Goal: Information Seeking & Learning: Learn about a topic

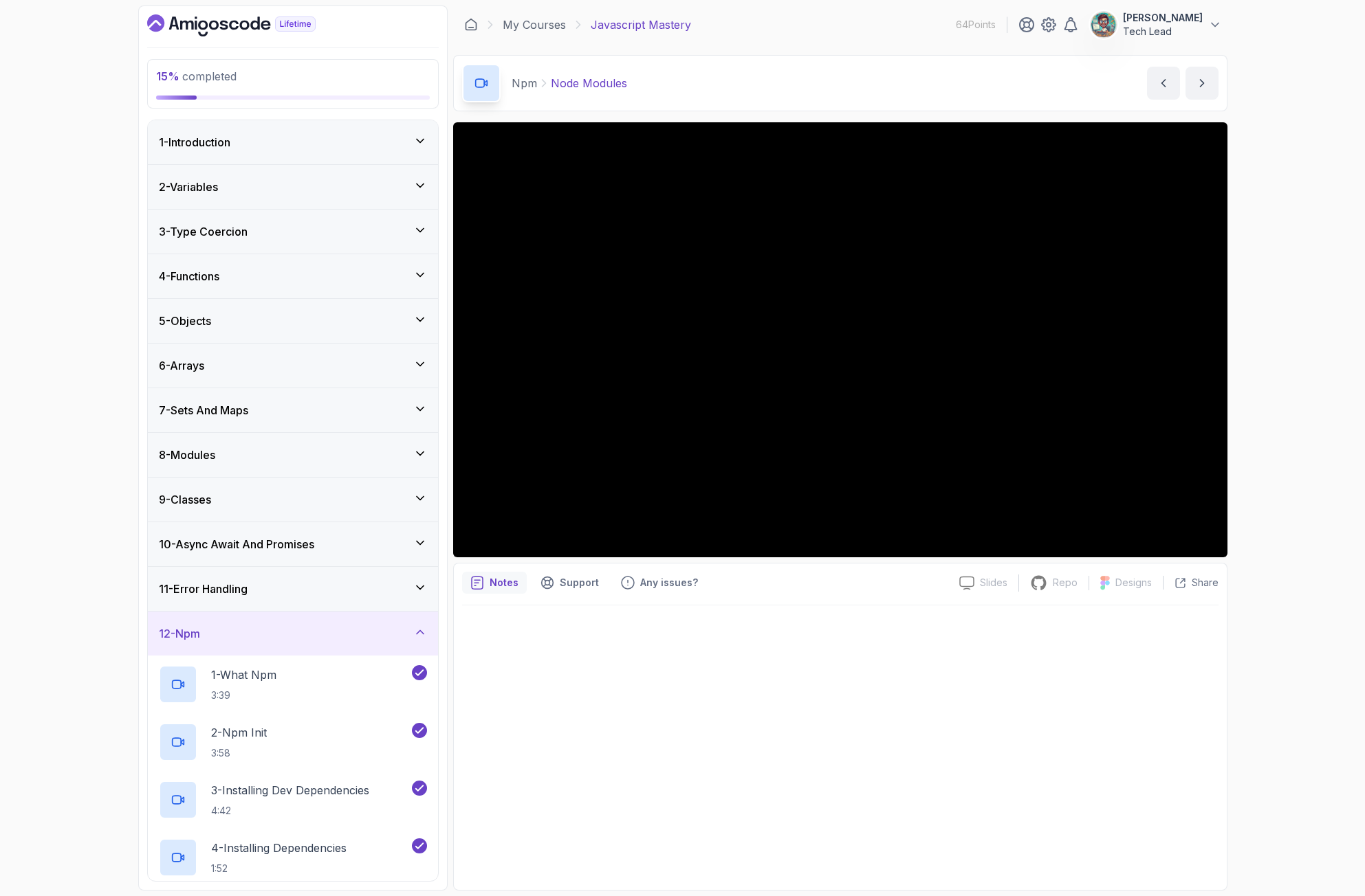
scroll to position [326, 0]
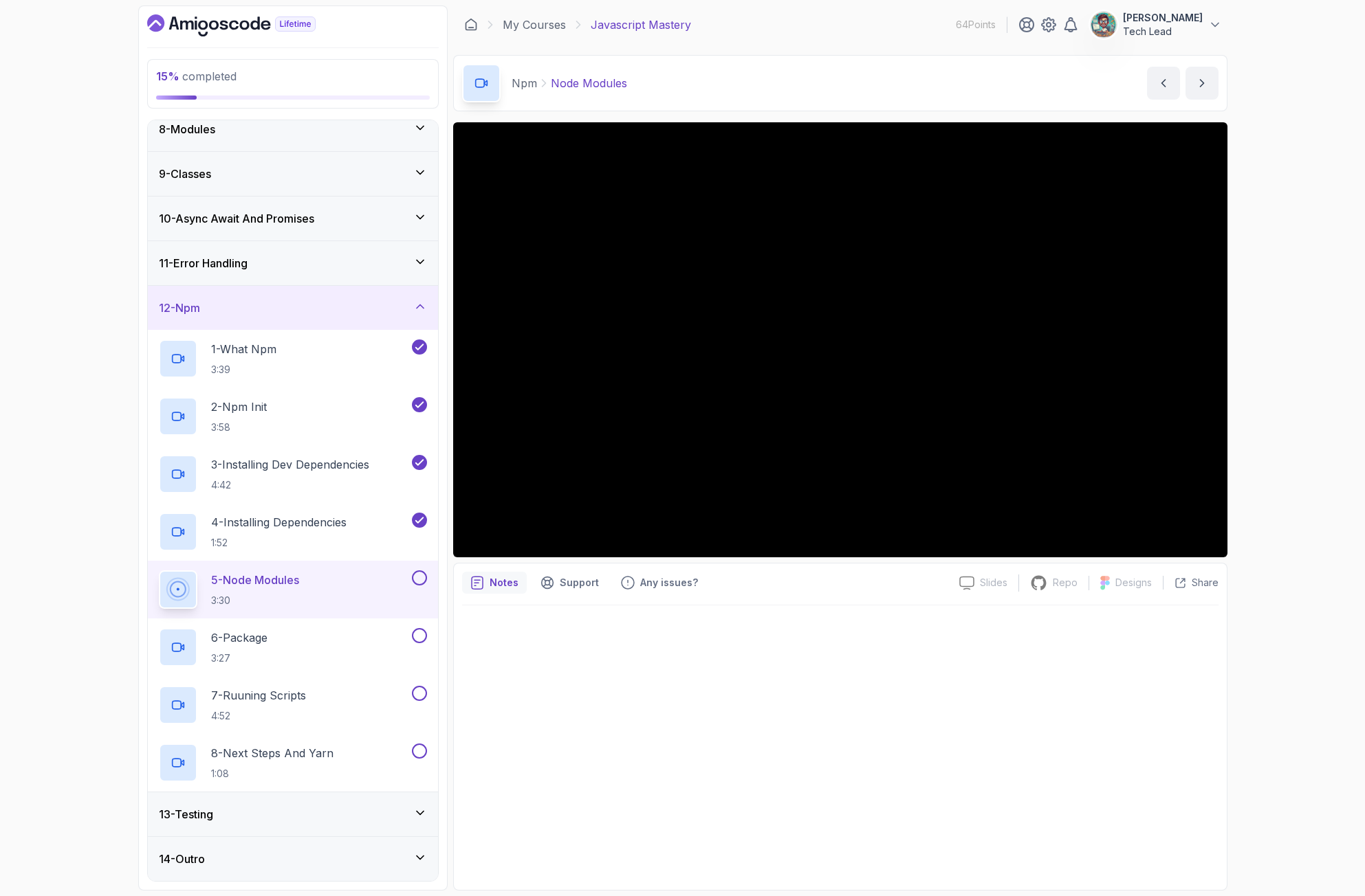
click at [799, 72] on div "Npm Node Modules Node Modules by nelson" at bounding box center [840, 83] width 775 height 56
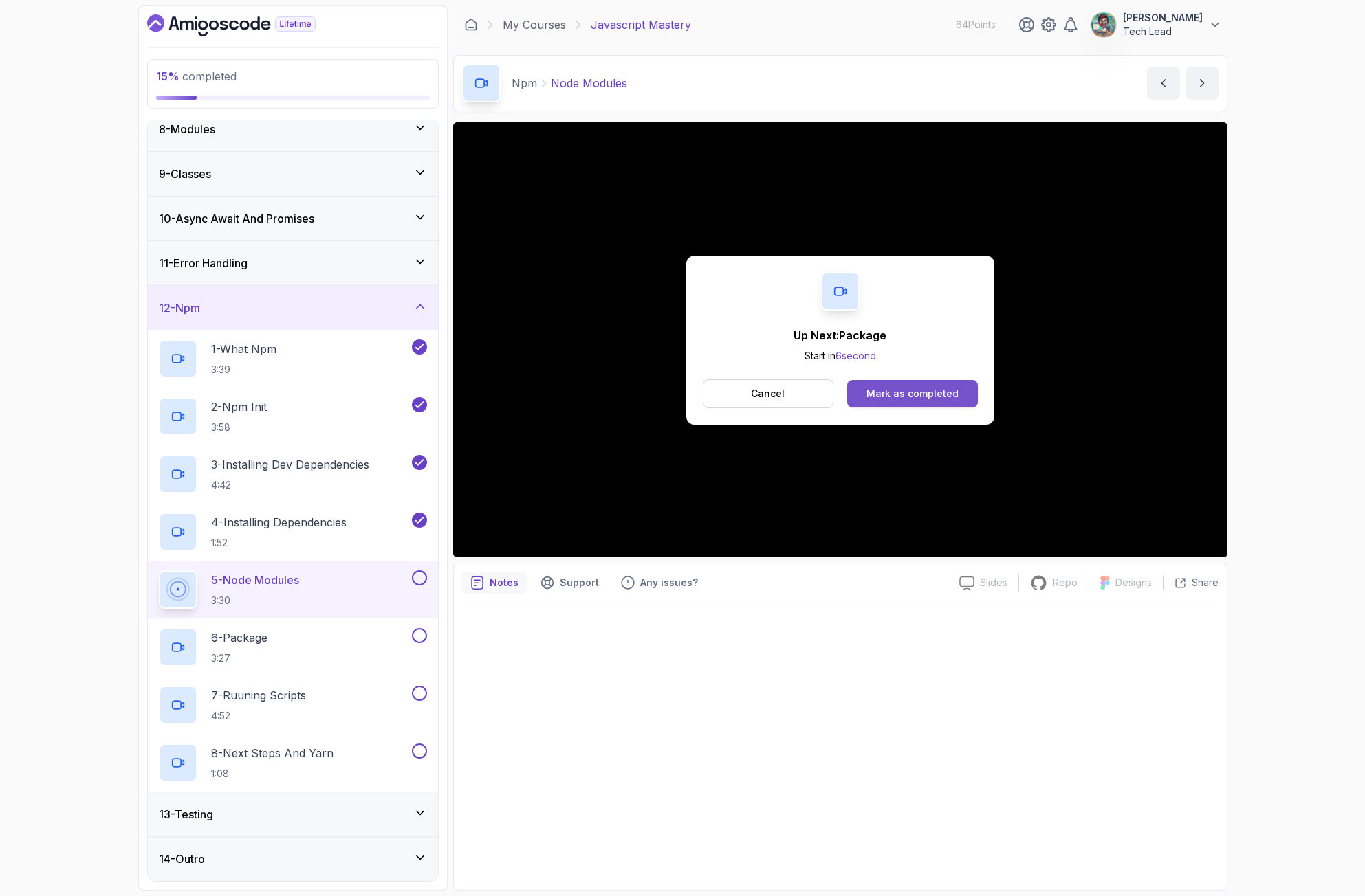
click at [920, 399] on div "Mark as completed" at bounding box center [912, 393] width 92 height 14
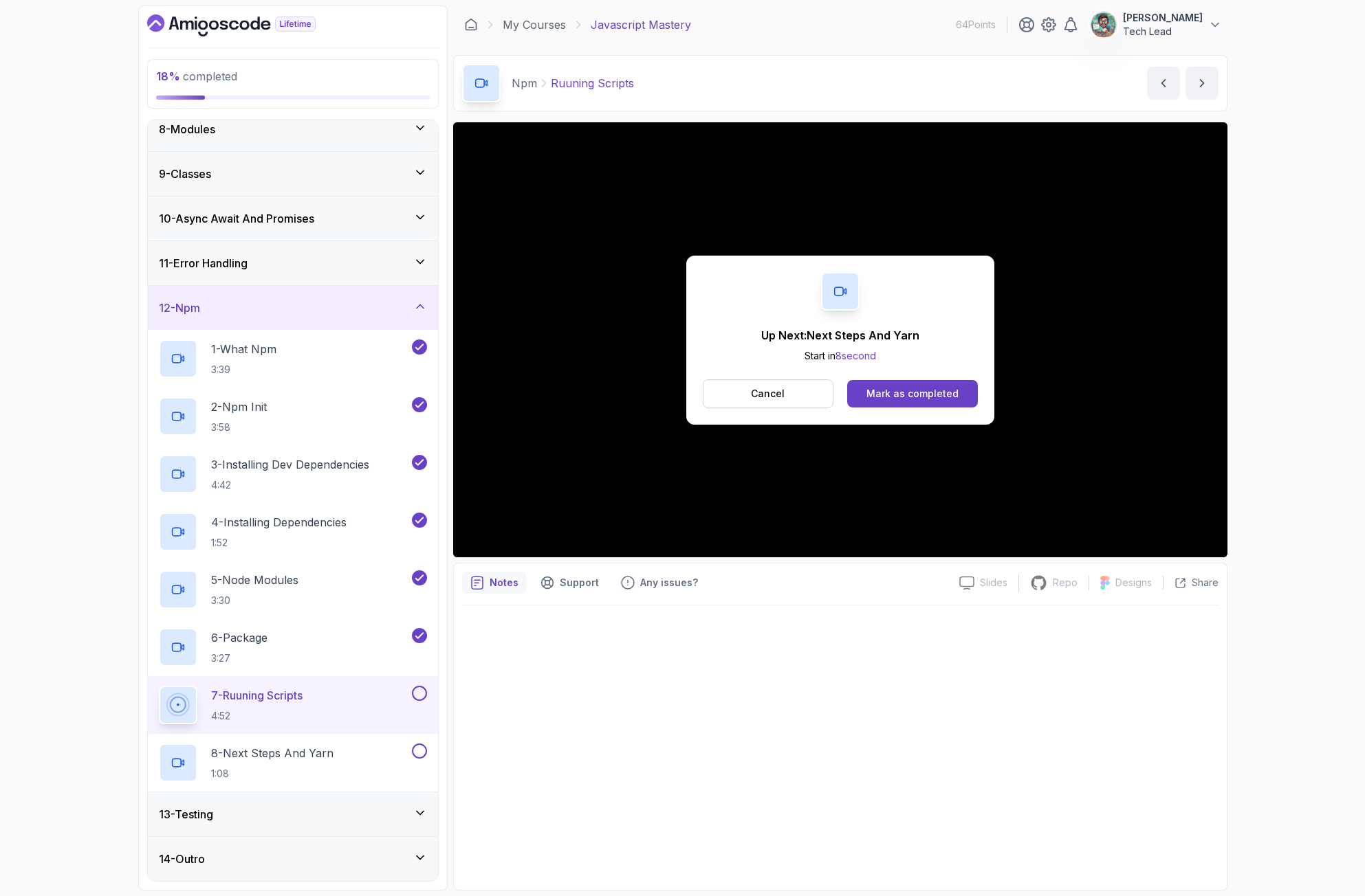
click at [418, 698] on button at bounding box center [419, 693] width 15 height 15
click at [928, 394] on div "Mark as completed" at bounding box center [912, 393] width 92 height 14
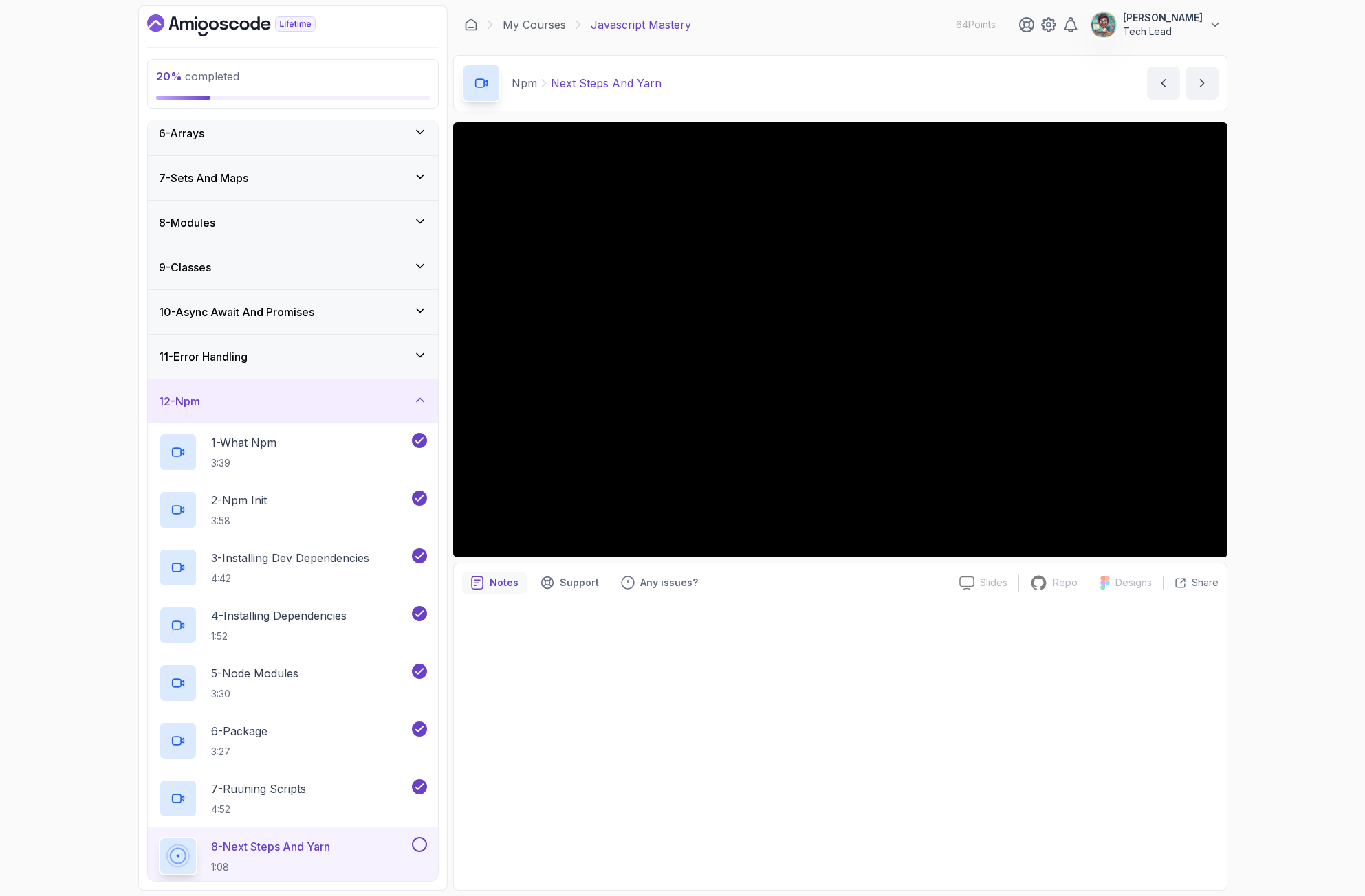
scroll to position [326, 0]
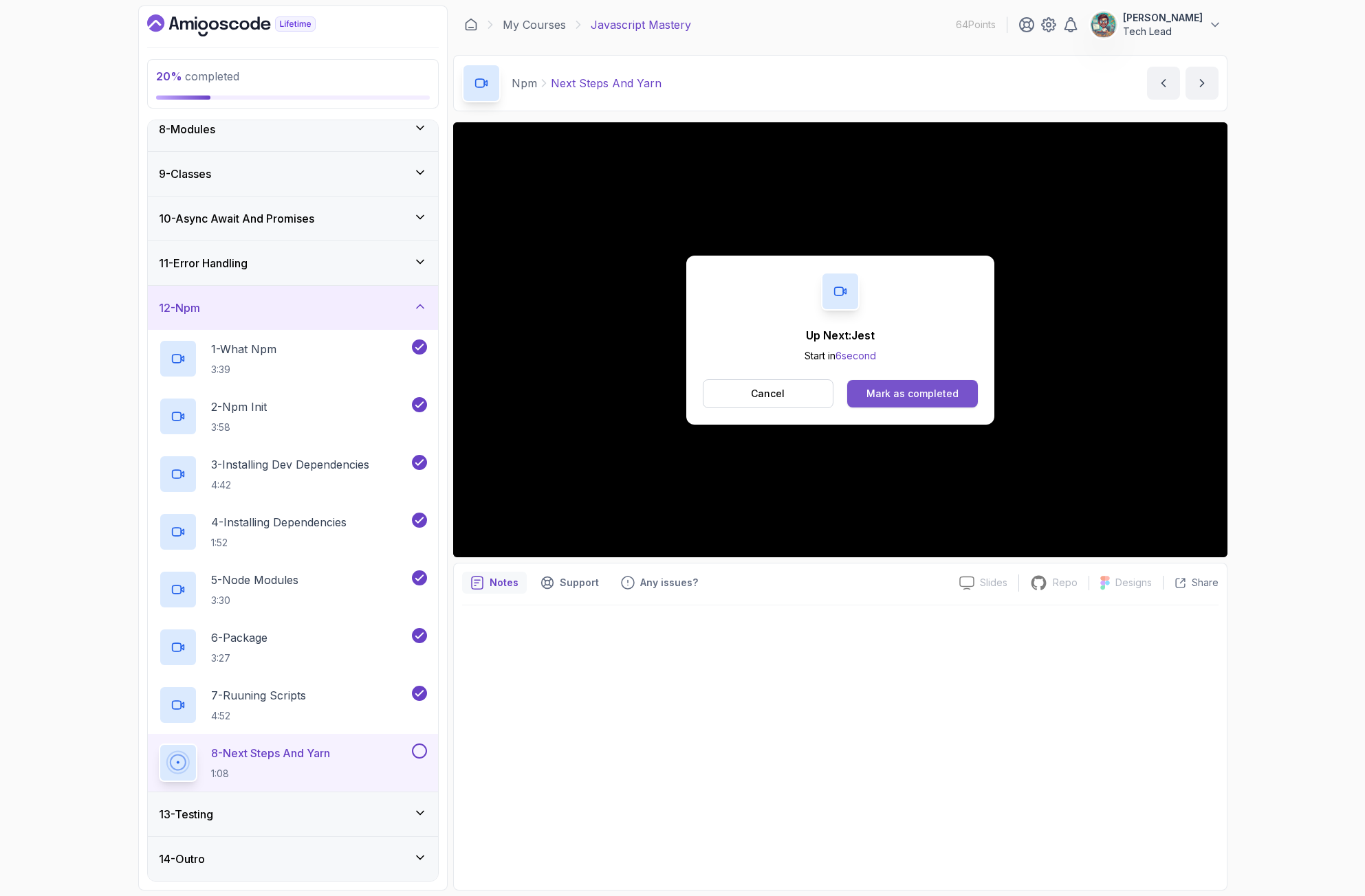
click at [908, 400] on div "Mark as completed" at bounding box center [912, 393] width 92 height 14
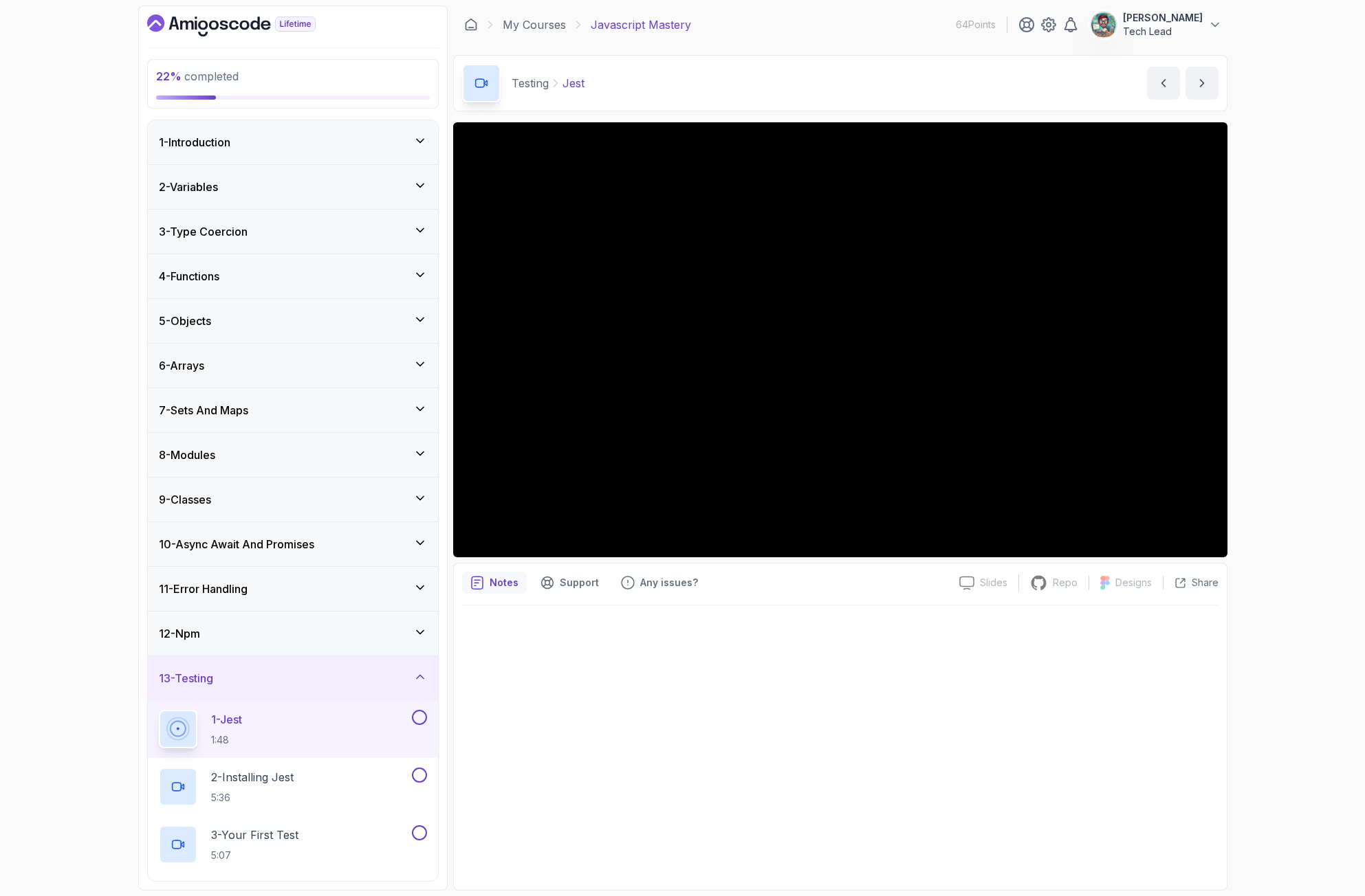
click at [421, 136] on icon at bounding box center [420, 140] width 14 height 14
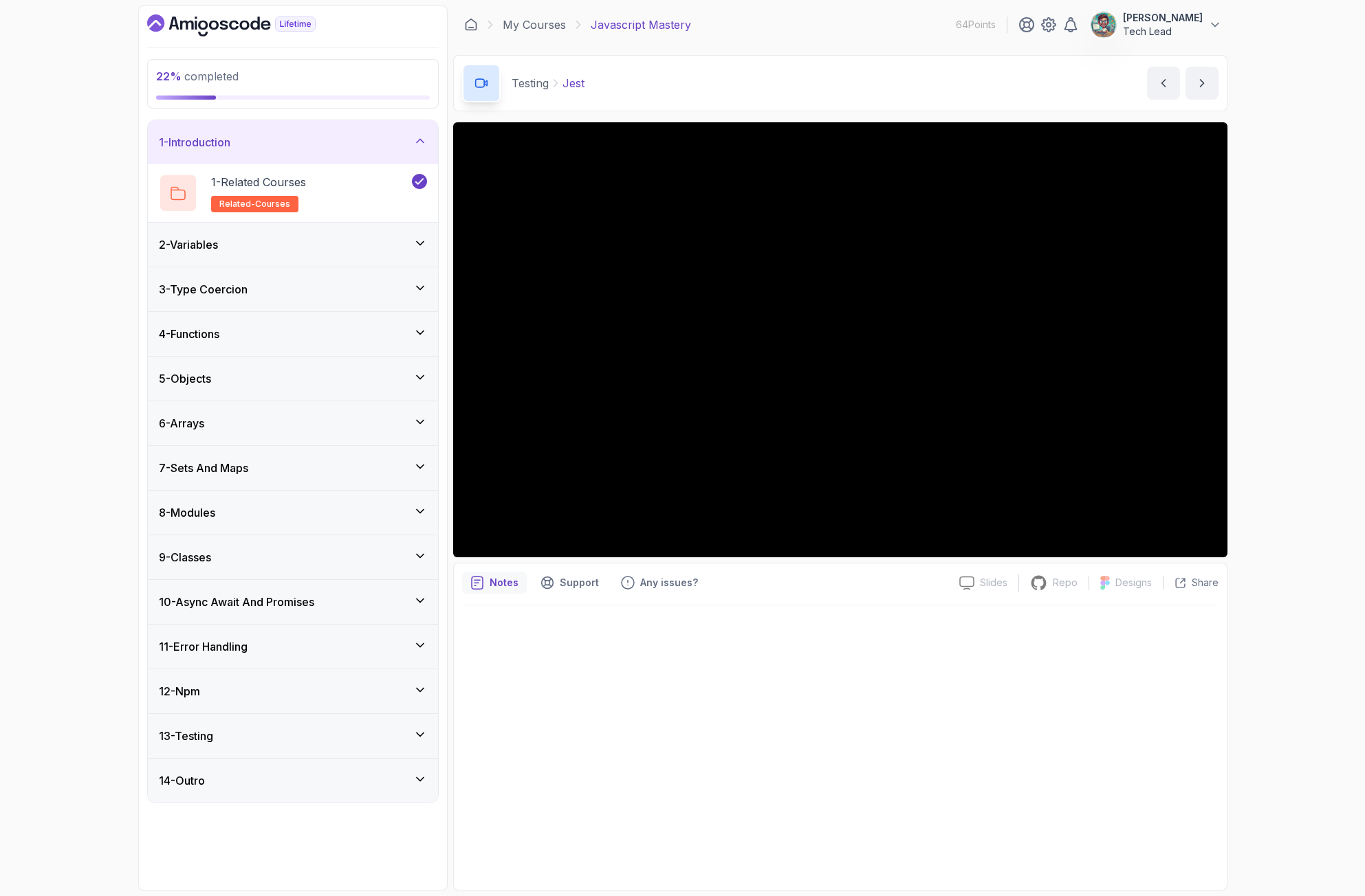
click at [421, 248] on icon at bounding box center [420, 243] width 14 height 14
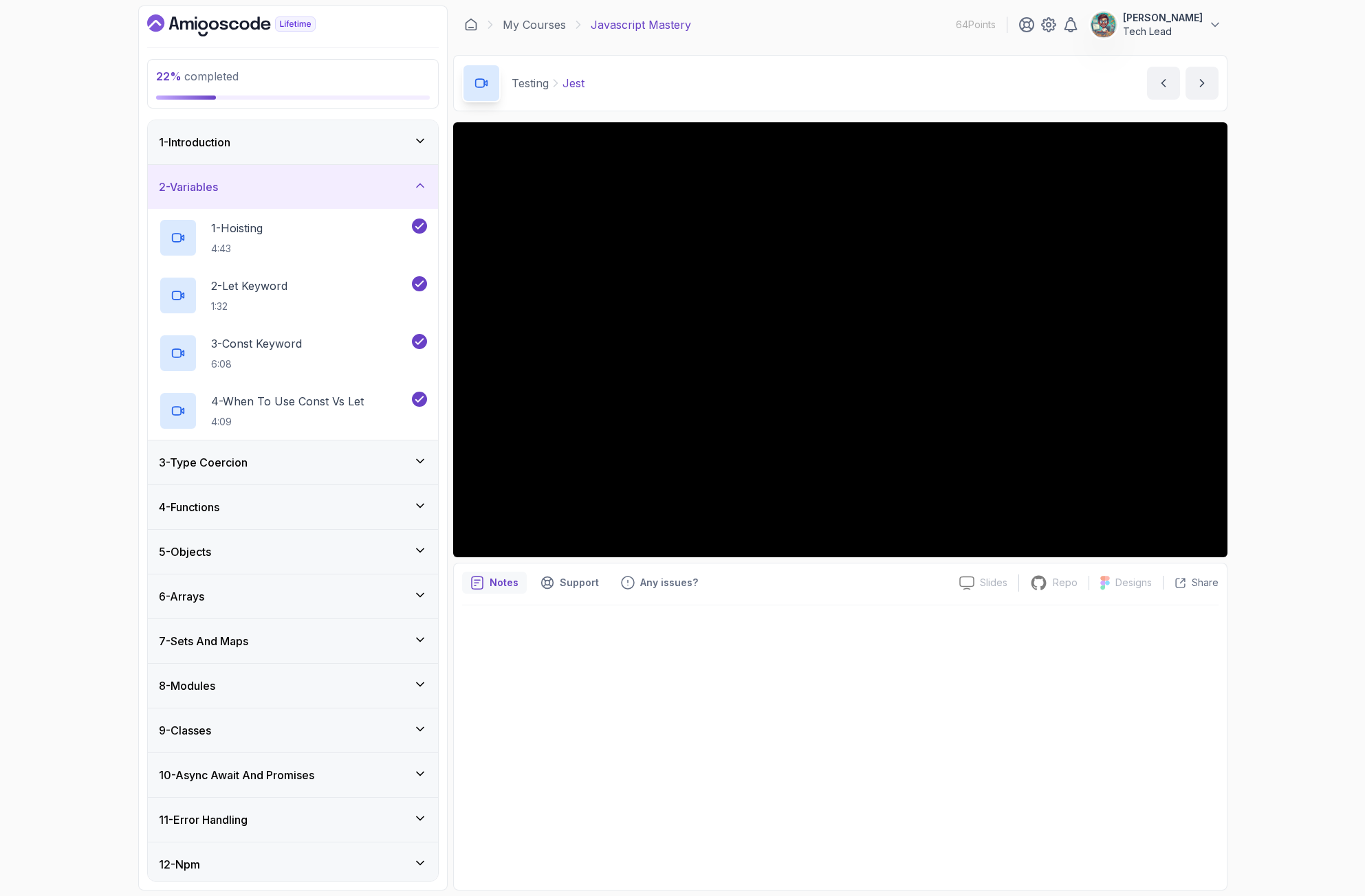
click at [416, 454] on icon at bounding box center [420, 460] width 14 height 14
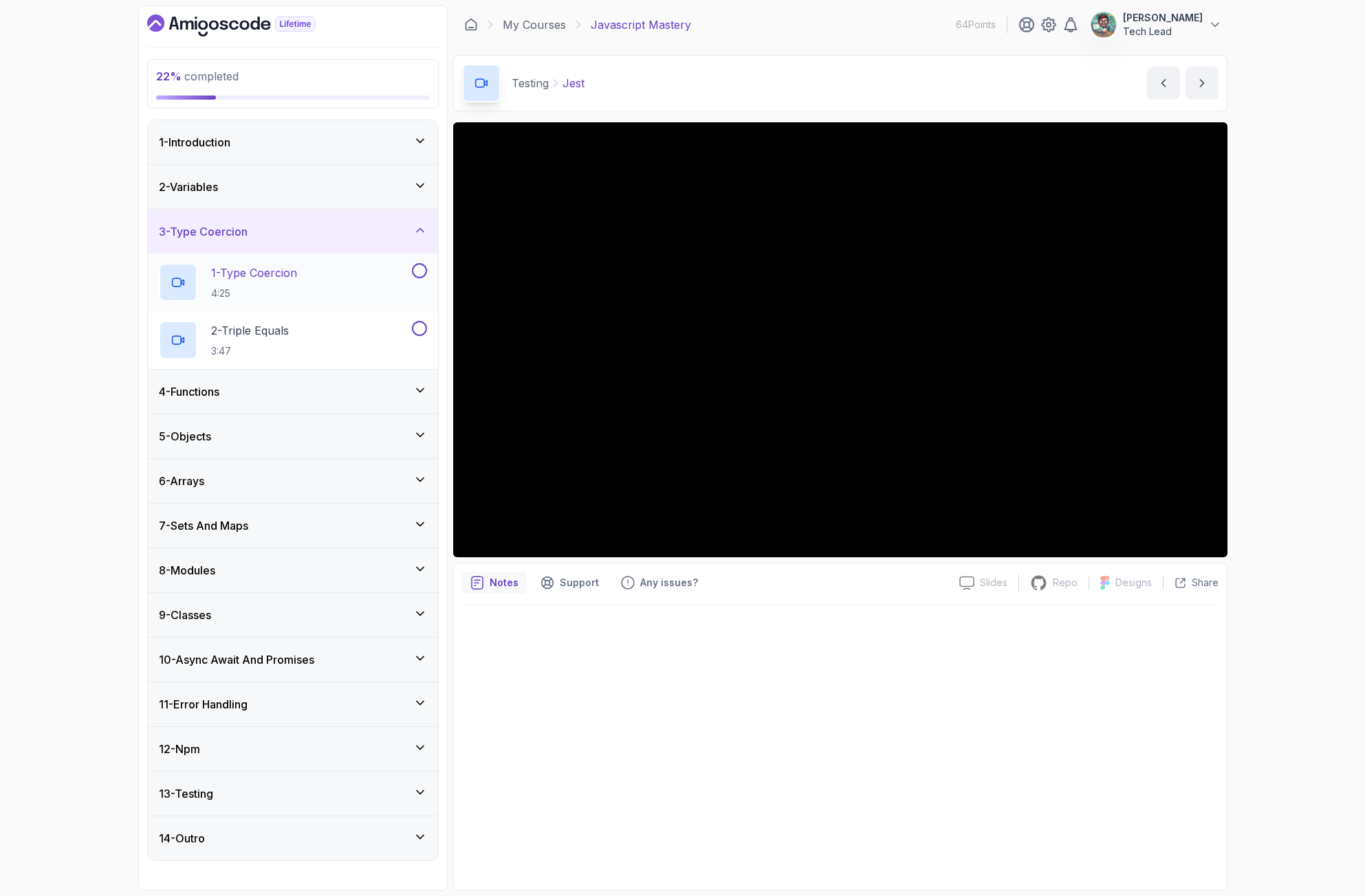
click at [283, 280] on p "1 - Type Coercion" at bounding box center [254, 273] width 86 height 17
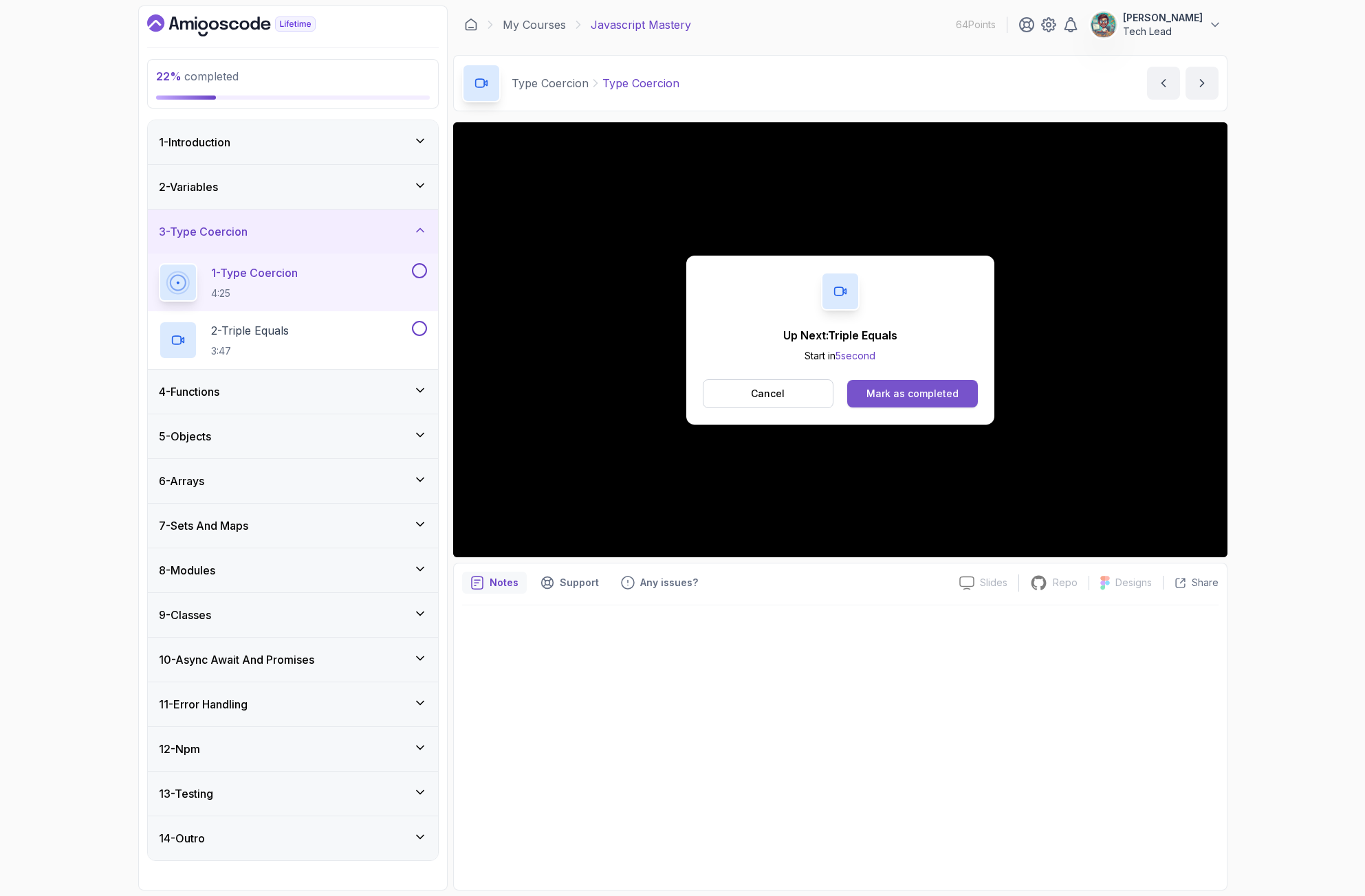
click at [872, 388] on div "Mark as completed" at bounding box center [912, 393] width 92 height 14
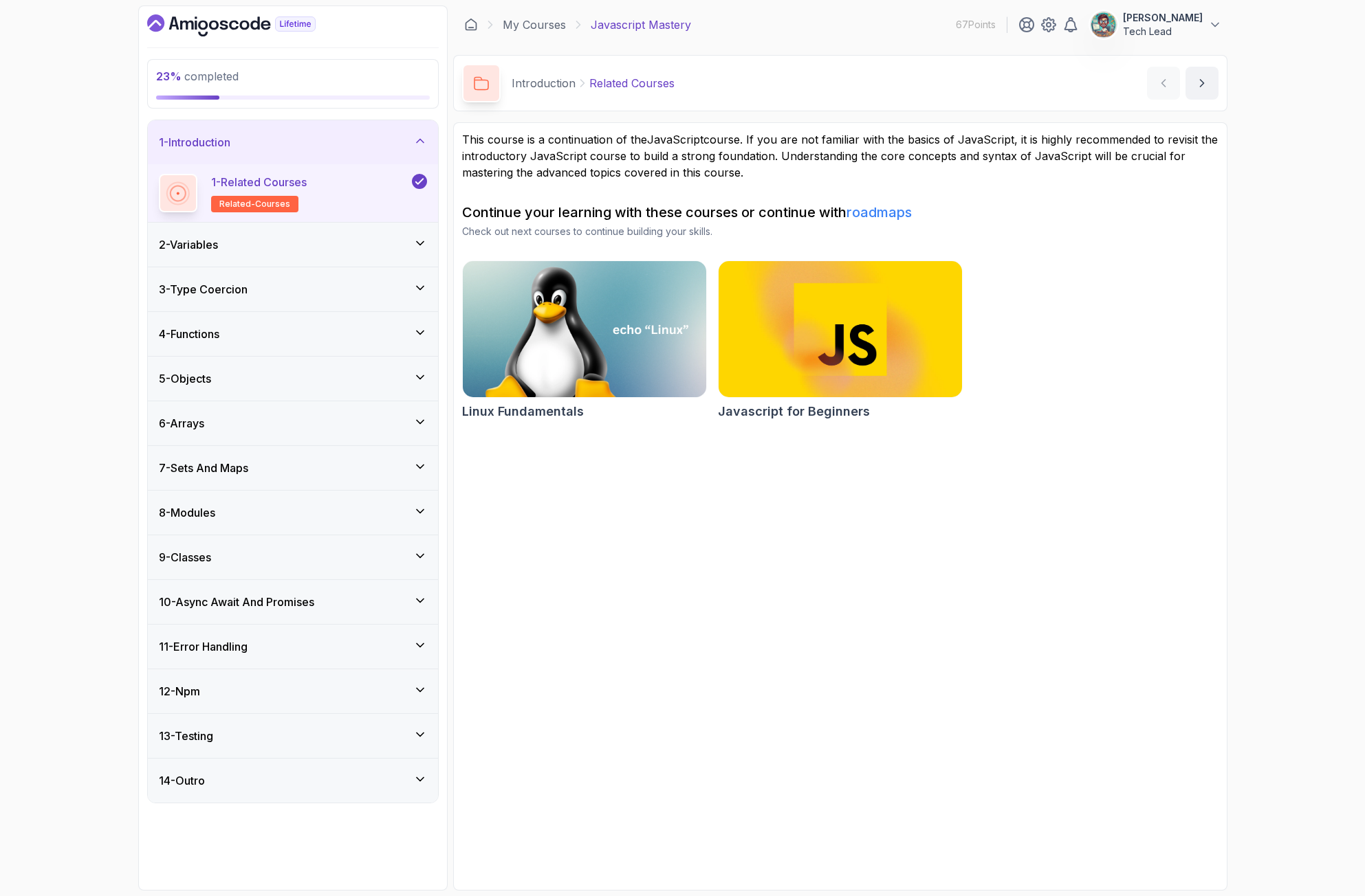
click at [425, 289] on icon at bounding box center [420, 287] width 14 height 14
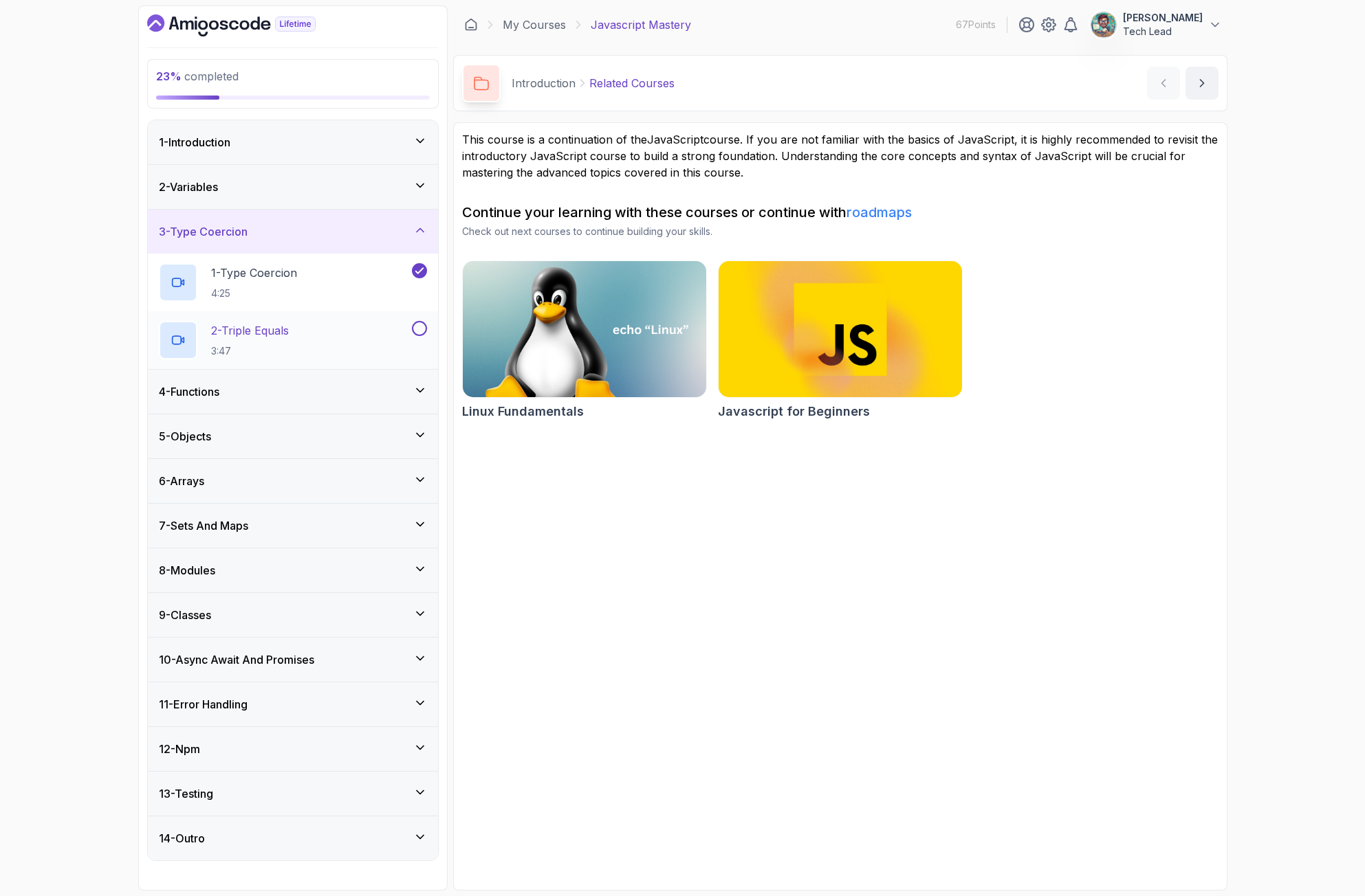
click at [381, 324] on div "2 - Triple Equals 3:47" at bounding box center [284, 340] width 250 height 38
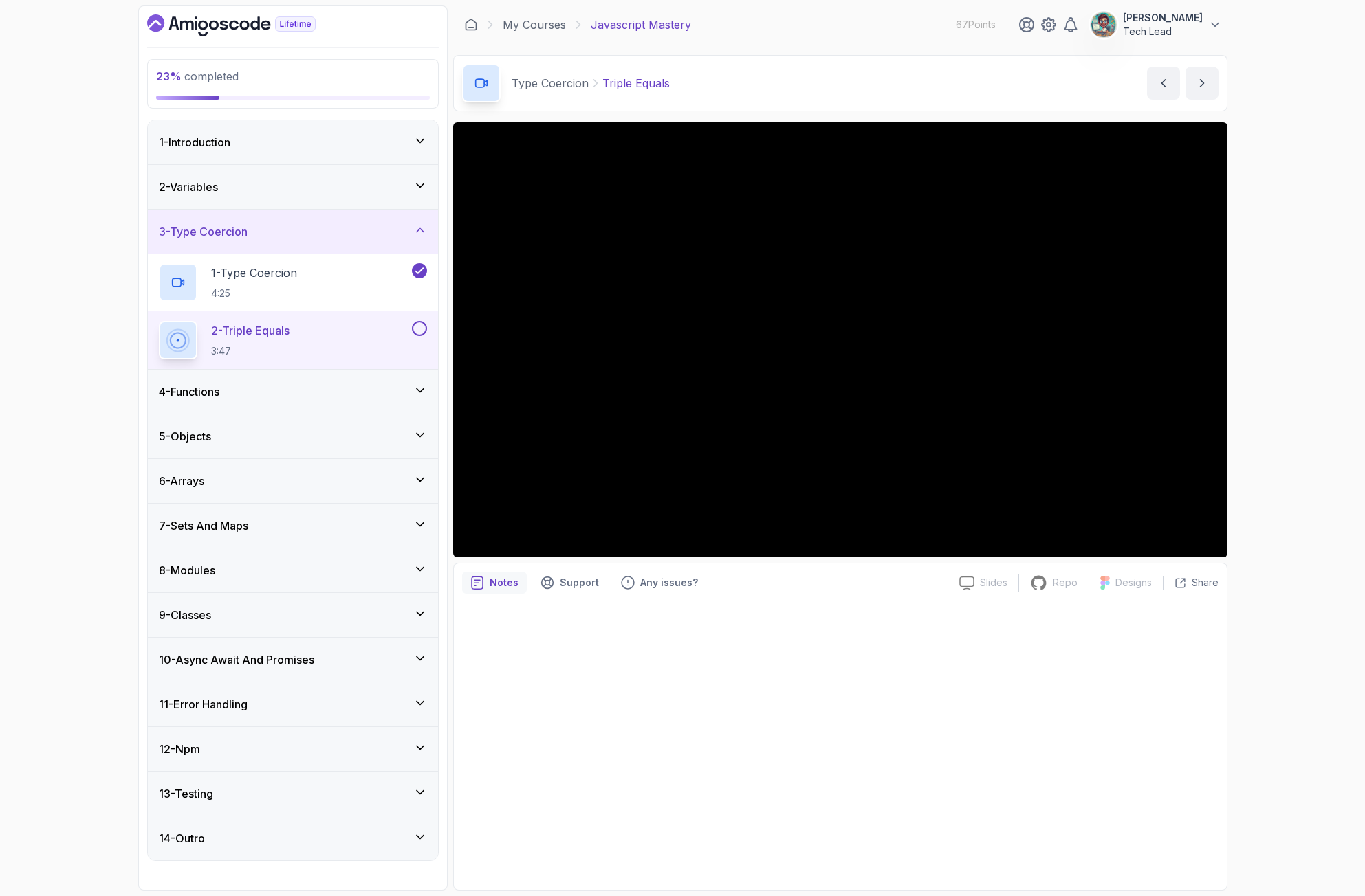
click at [422, 193] on div "2 - Variables" at bounding box center [292, 187] width 268 height 17
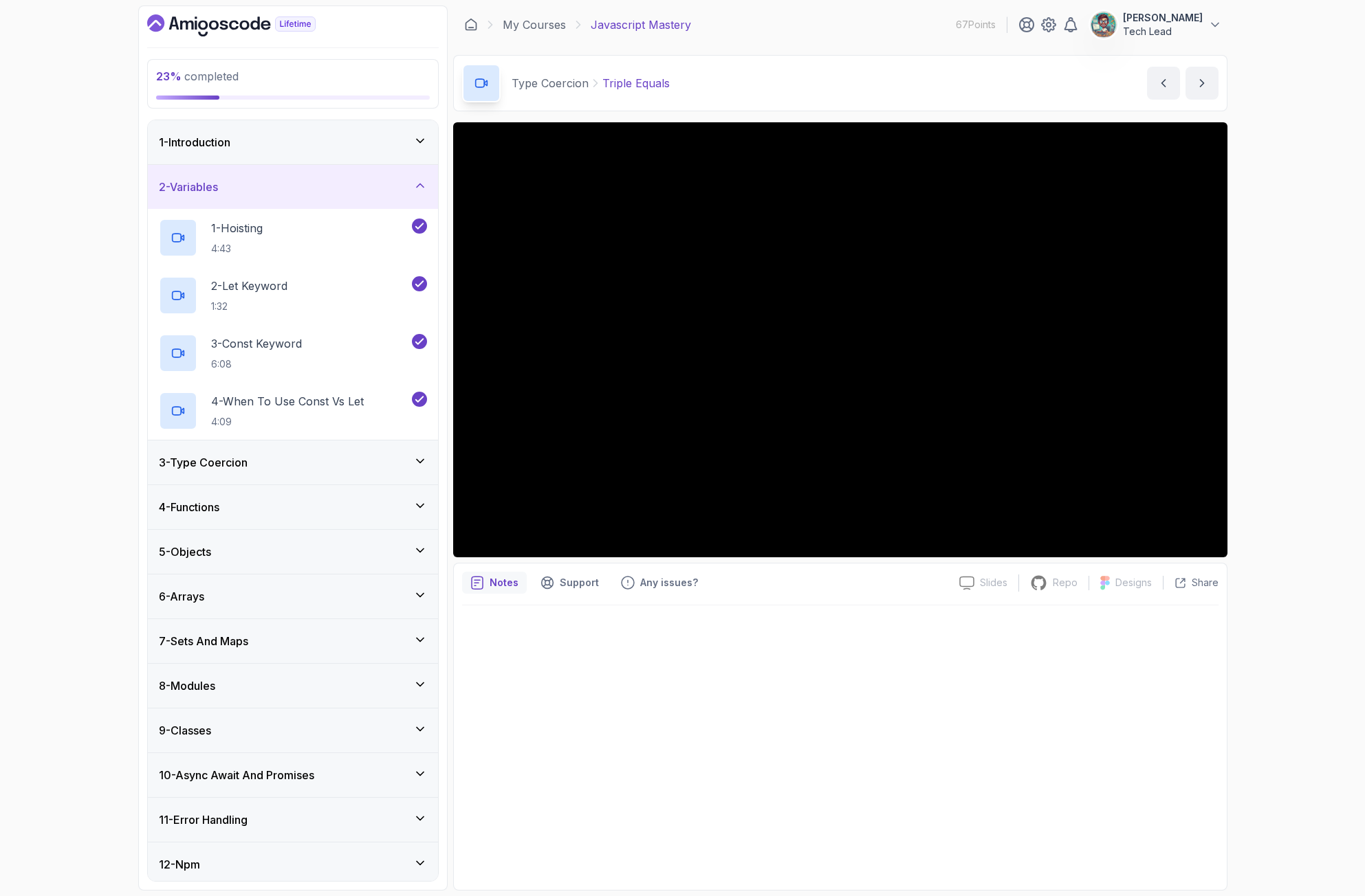
click at [422, 191] on icon at bounding box center [420, 185] width 14 height 14
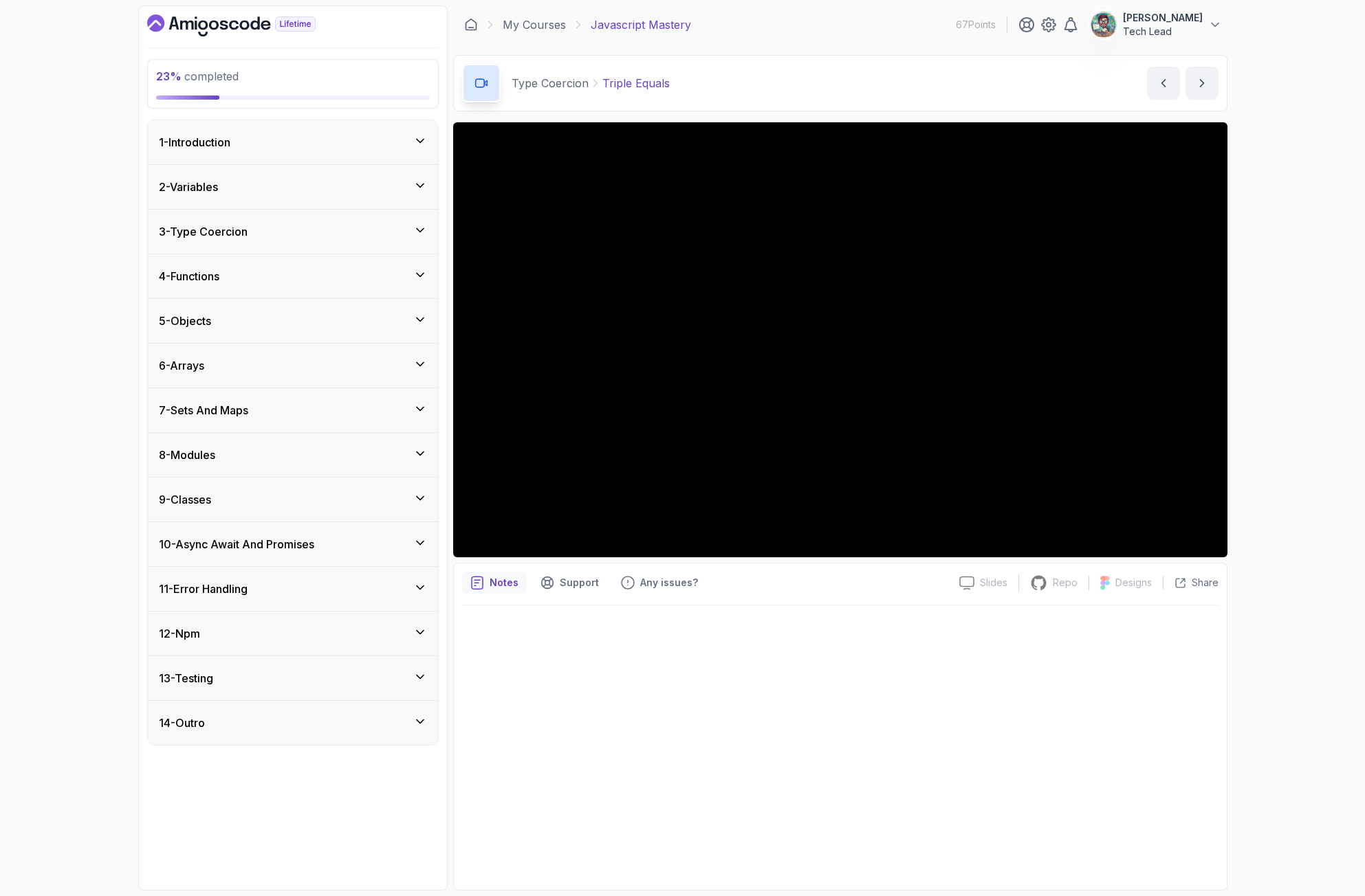
click at [423, 226] on icon at bounding box center [420, 230] width 14 height 14
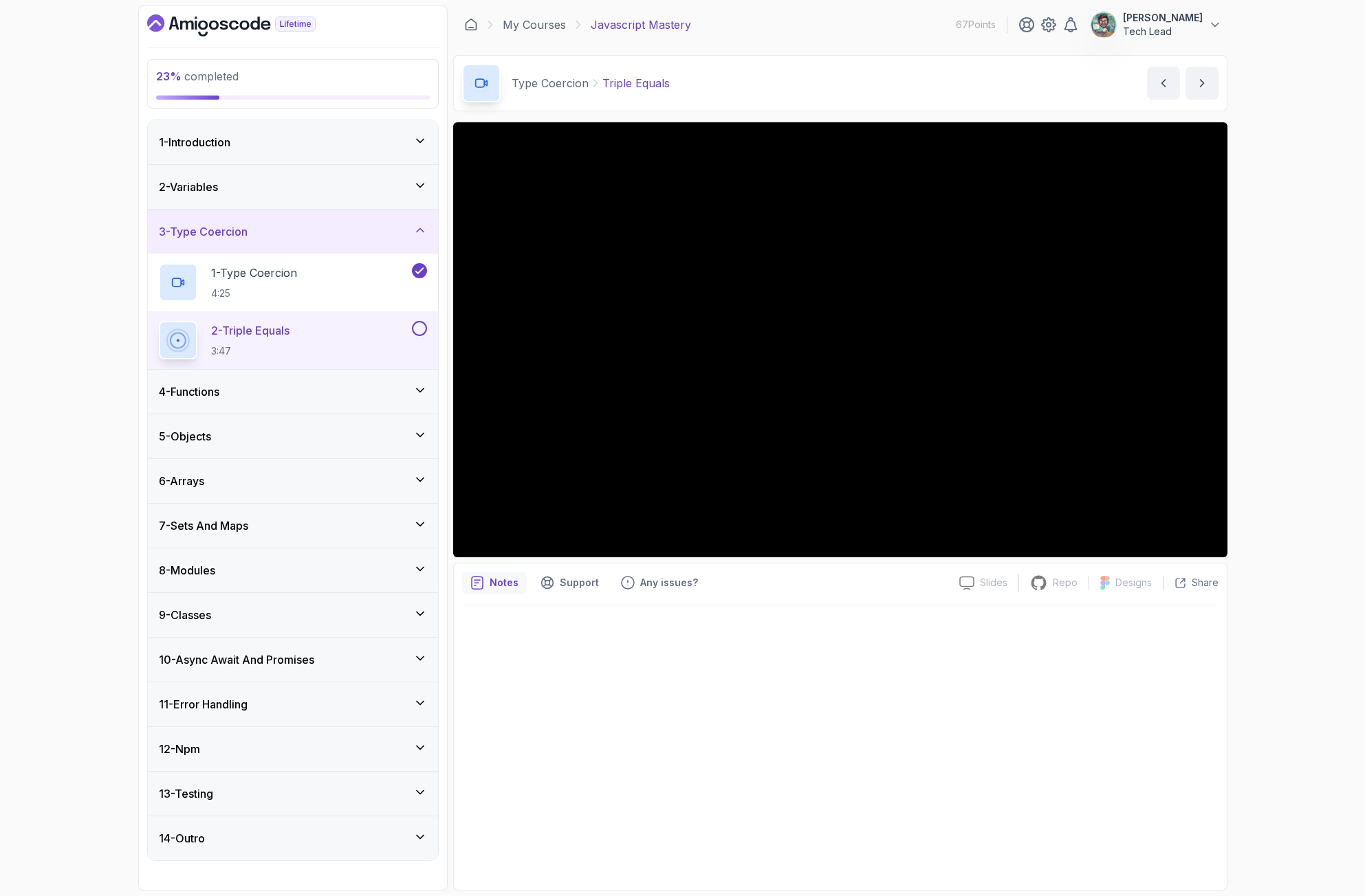
click at [419, 741] on icon at bounding box center [420, 747] width 14 height 14
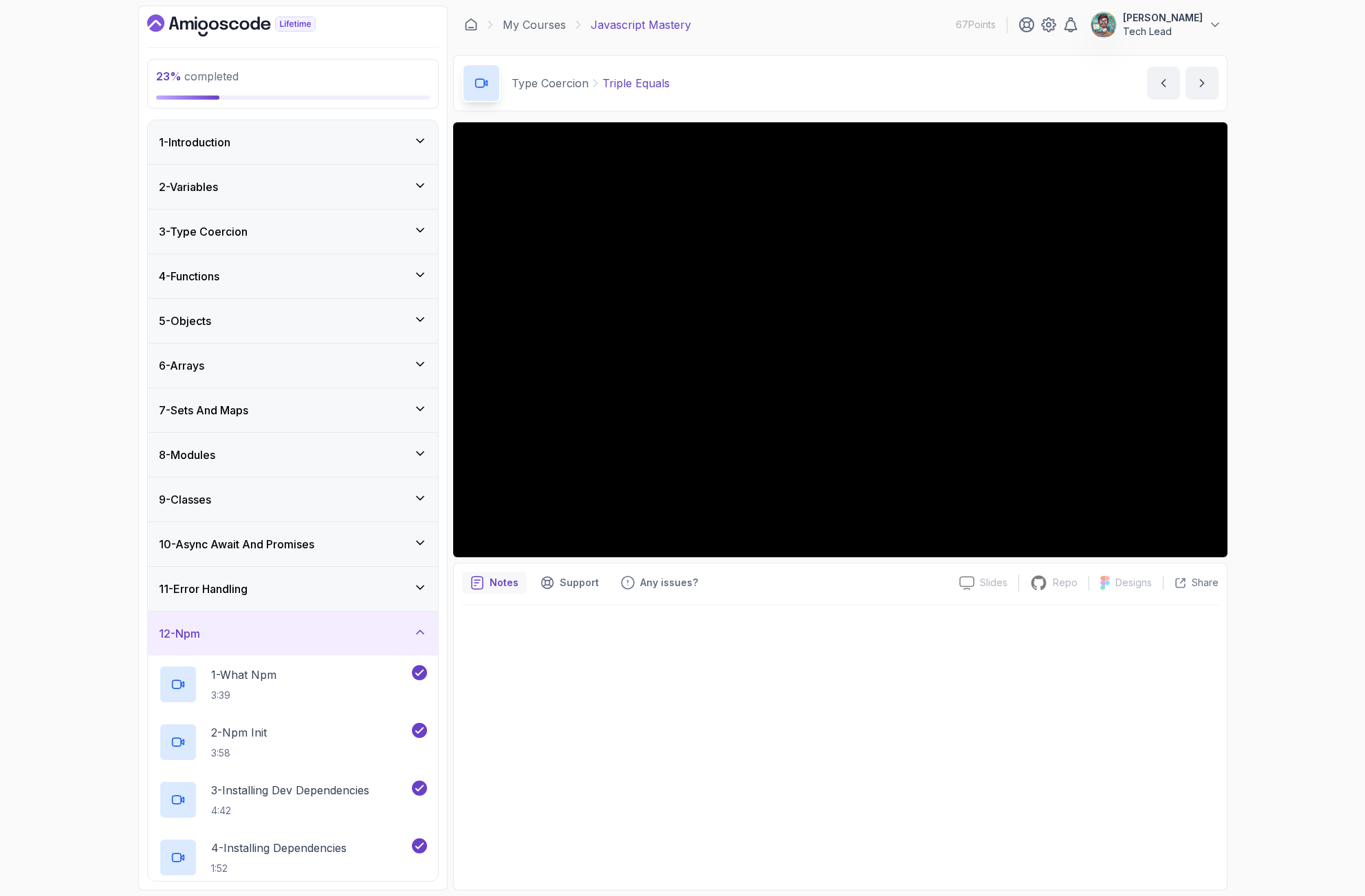
click at [425, 634] on icon at bounding box center [420, 632] width 14 height 14
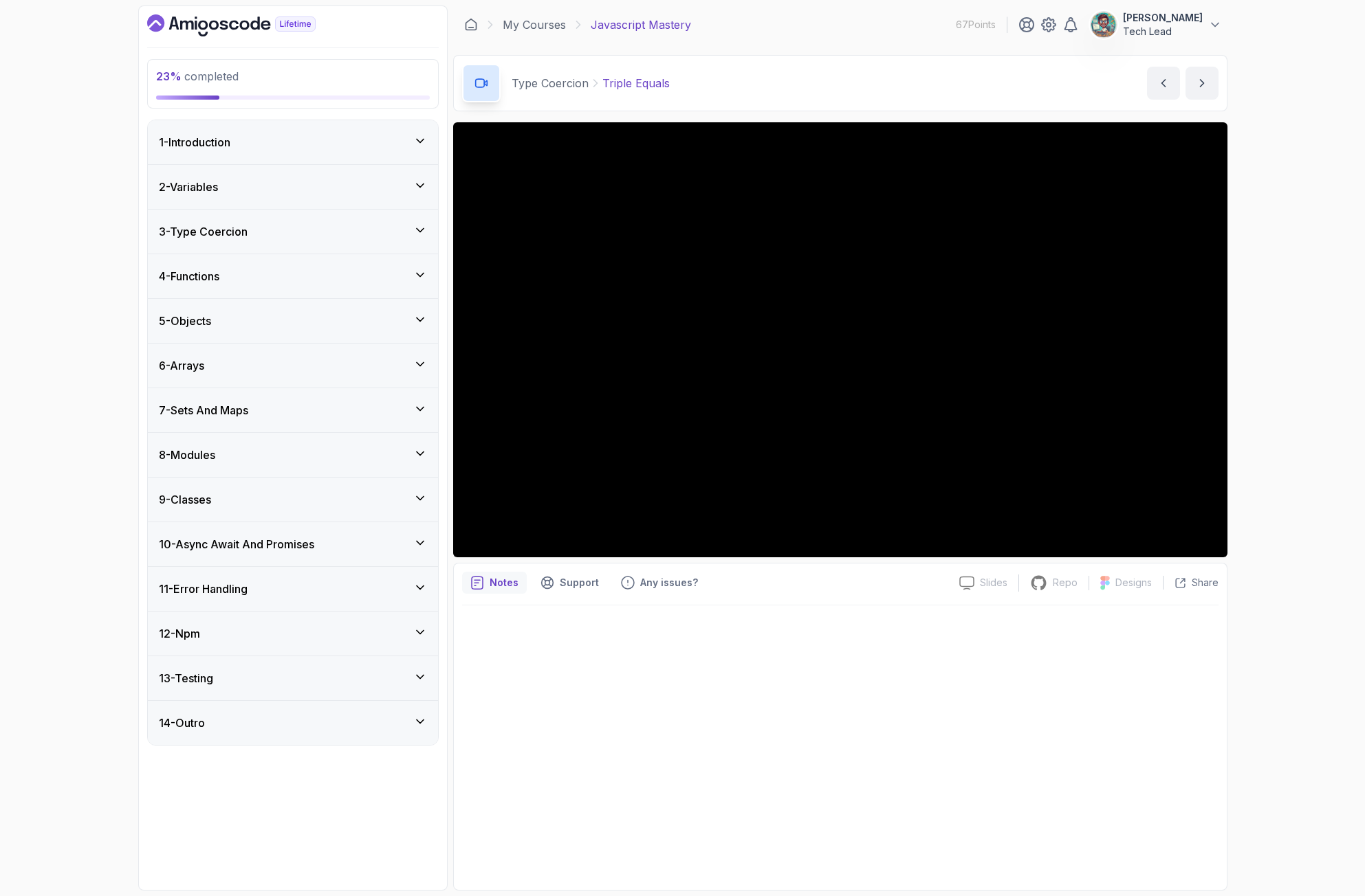
click at [425, 230] on icon at bounding box center [420, 230] width 14 height 14
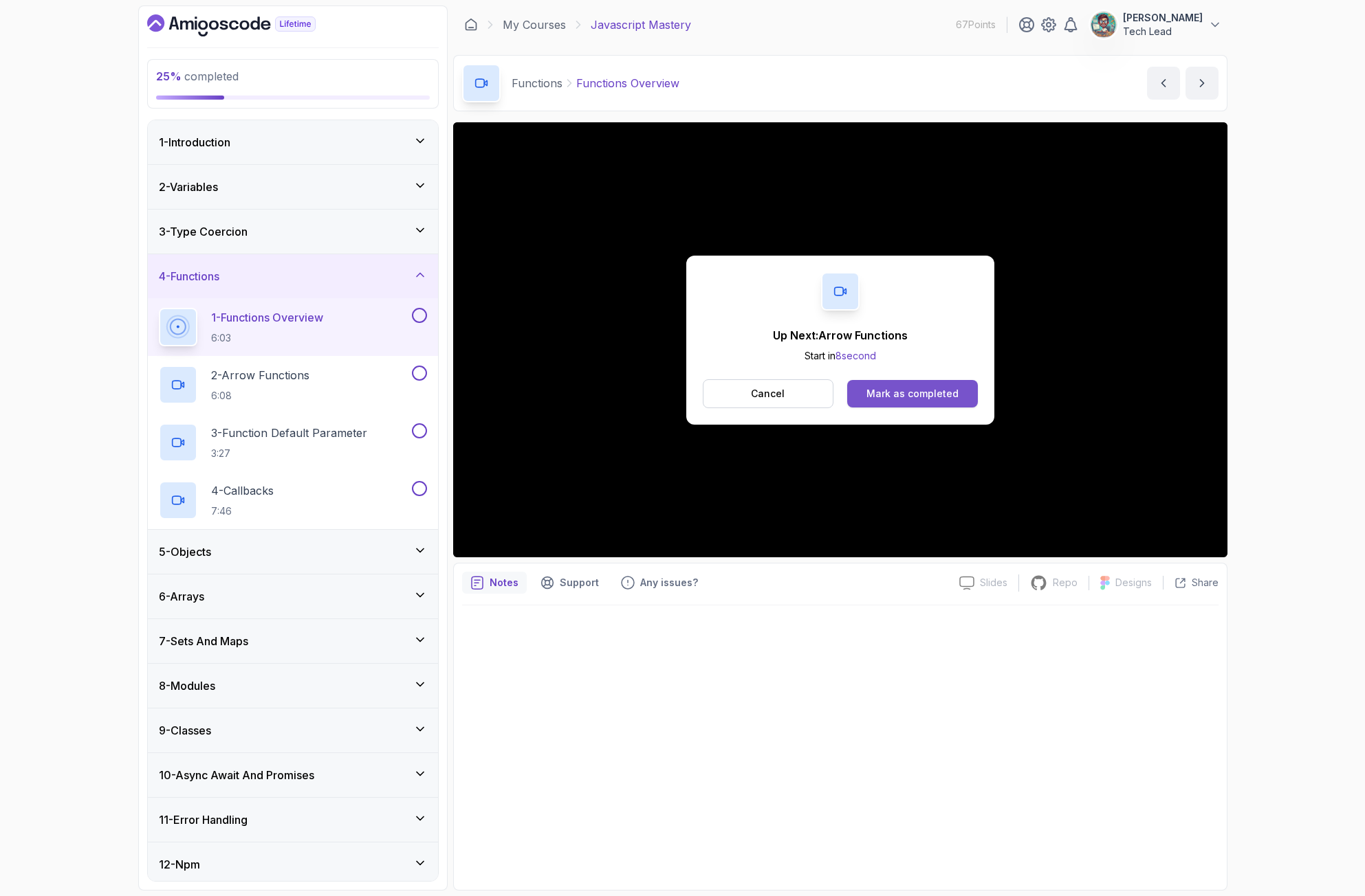
click at [892, 403] on button "Mark as completed" at bounding box center [912, 394] width 130 height 27
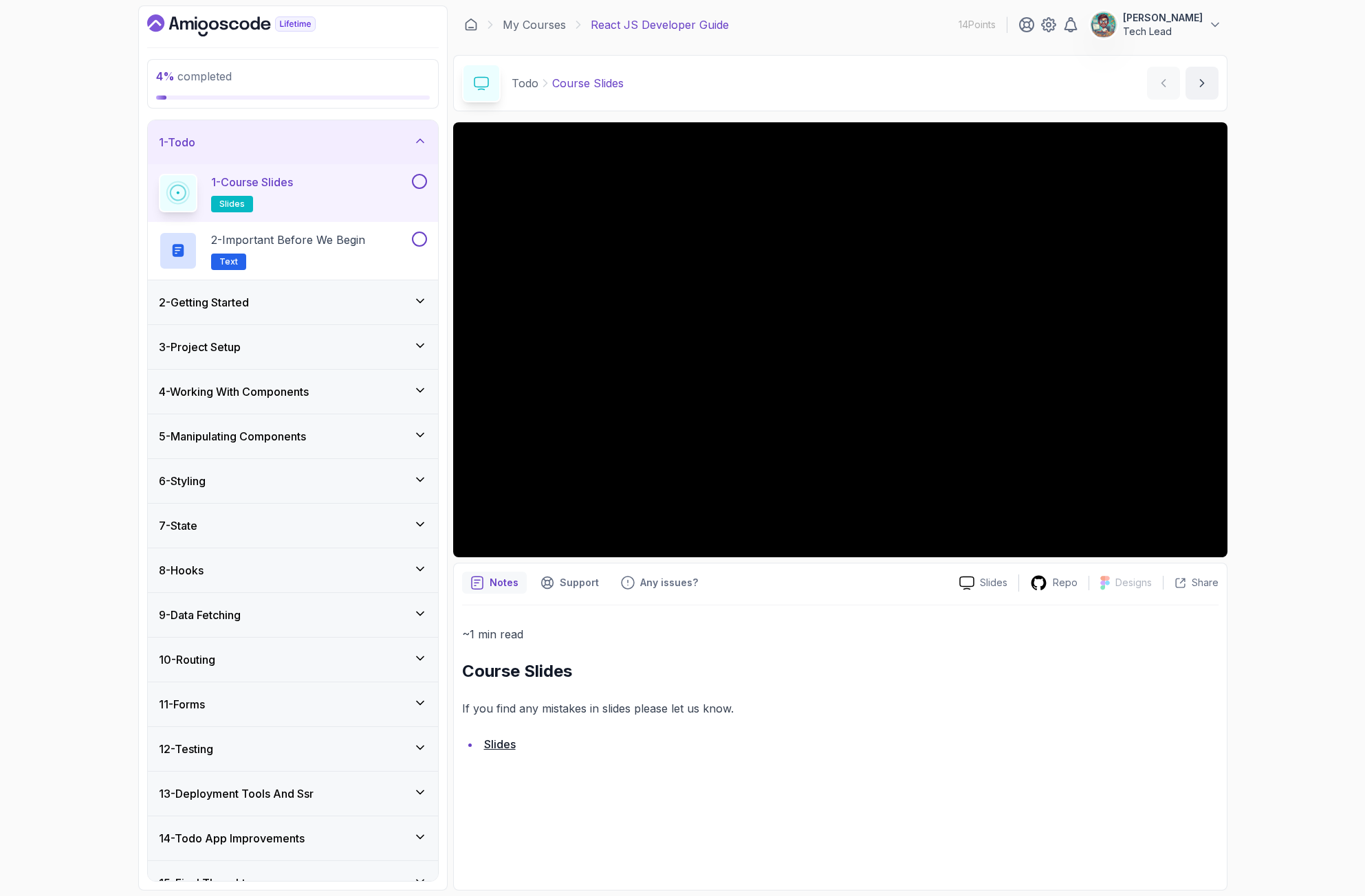
click at [408, 192] on div "1 - Course Slides slides" at bounding box center [284, 193] width 250 height 38
click at [420, 182] on button at bounding box center [419, 181] width 15 height 15
click at [376, 242] on div "2 - Important Before We Begin Text" at bounding box center [284, 251] width 250 height 38
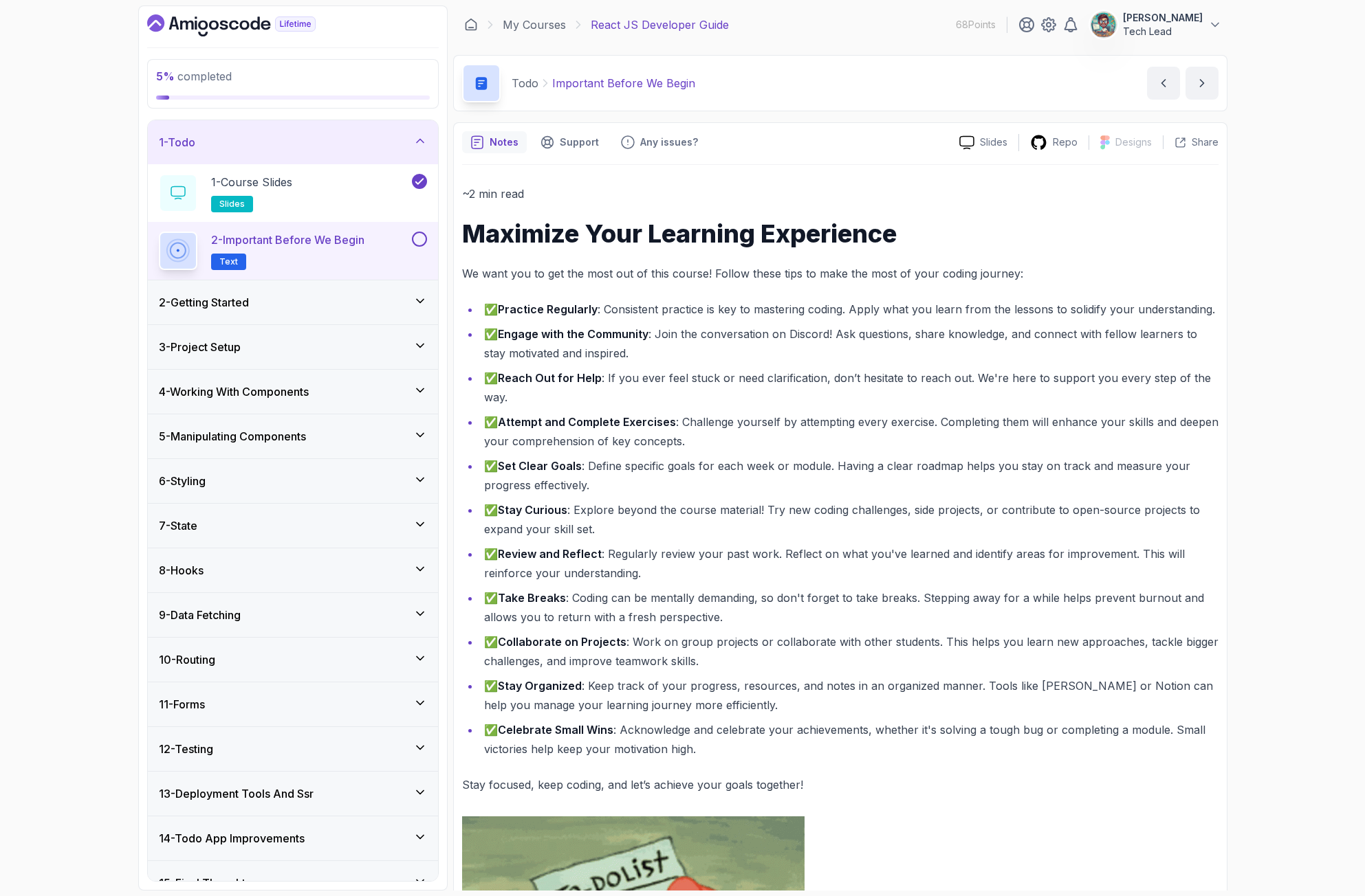
click at [416, 241] on button at bounding box center [419, 239] width 15 height 15
click at [425, 302] on icon at bounding box center [420, 300] width 14 height 14
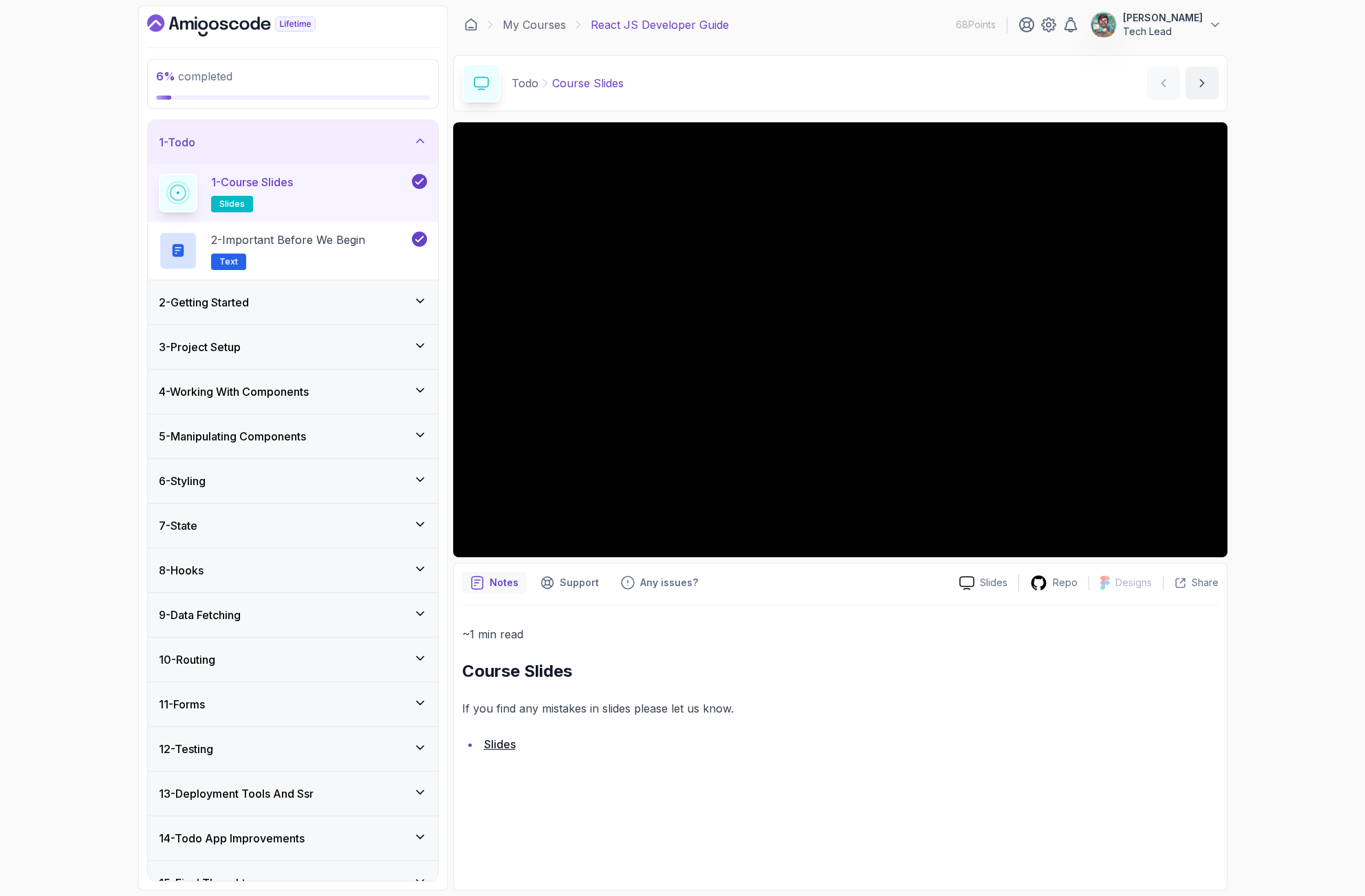
click at [423, 295] on icon at bounding box center [420, 300] width 14 height 14
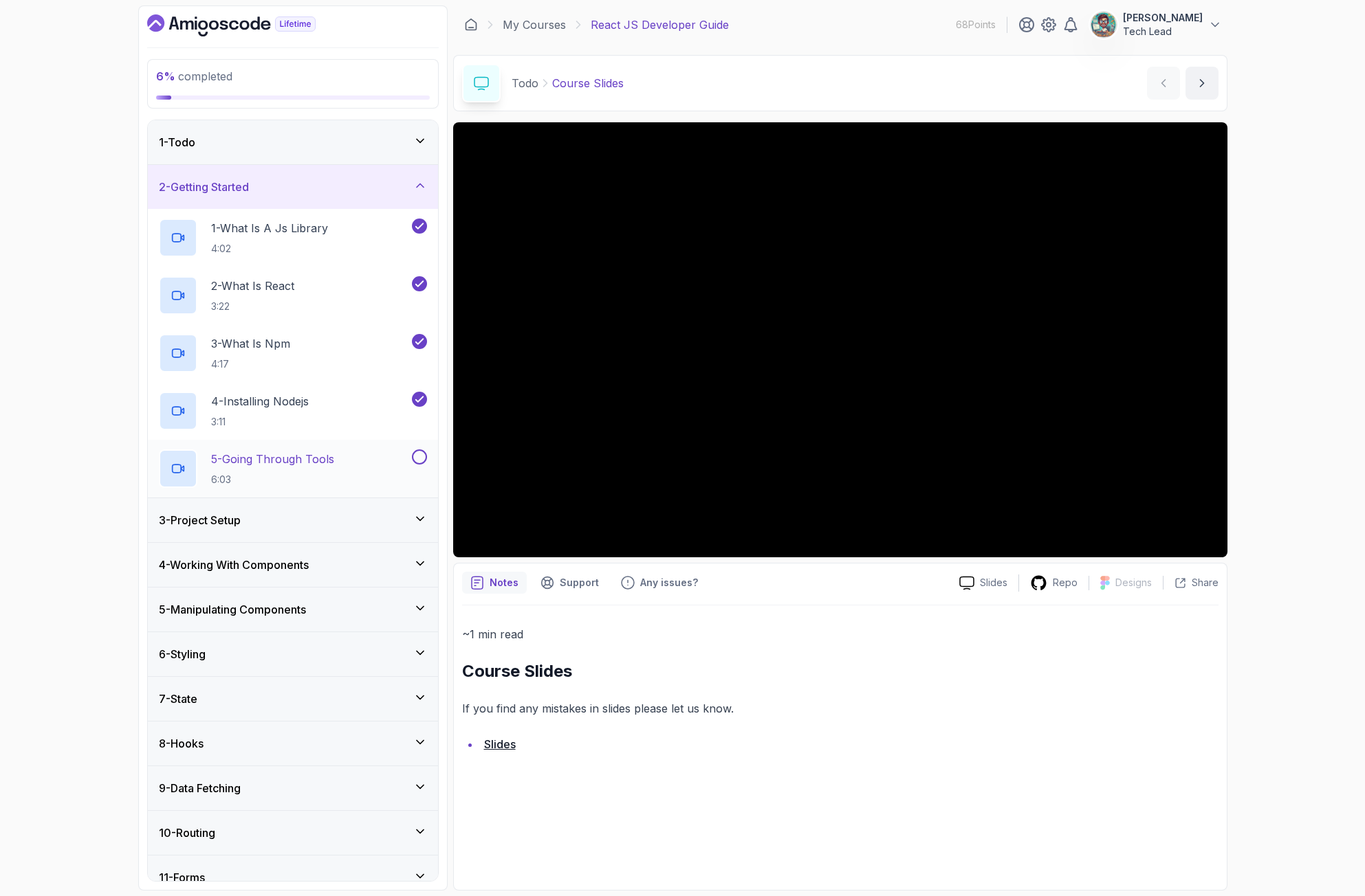
click at [324, 472] on h2 "5 - Going Through Tools 6:03" at bounding box center [273, 468] width 123 height 36
click at [332, 456] on p "5 - Going Through Tools" at bounding box center [273, 459] width 123 height 17
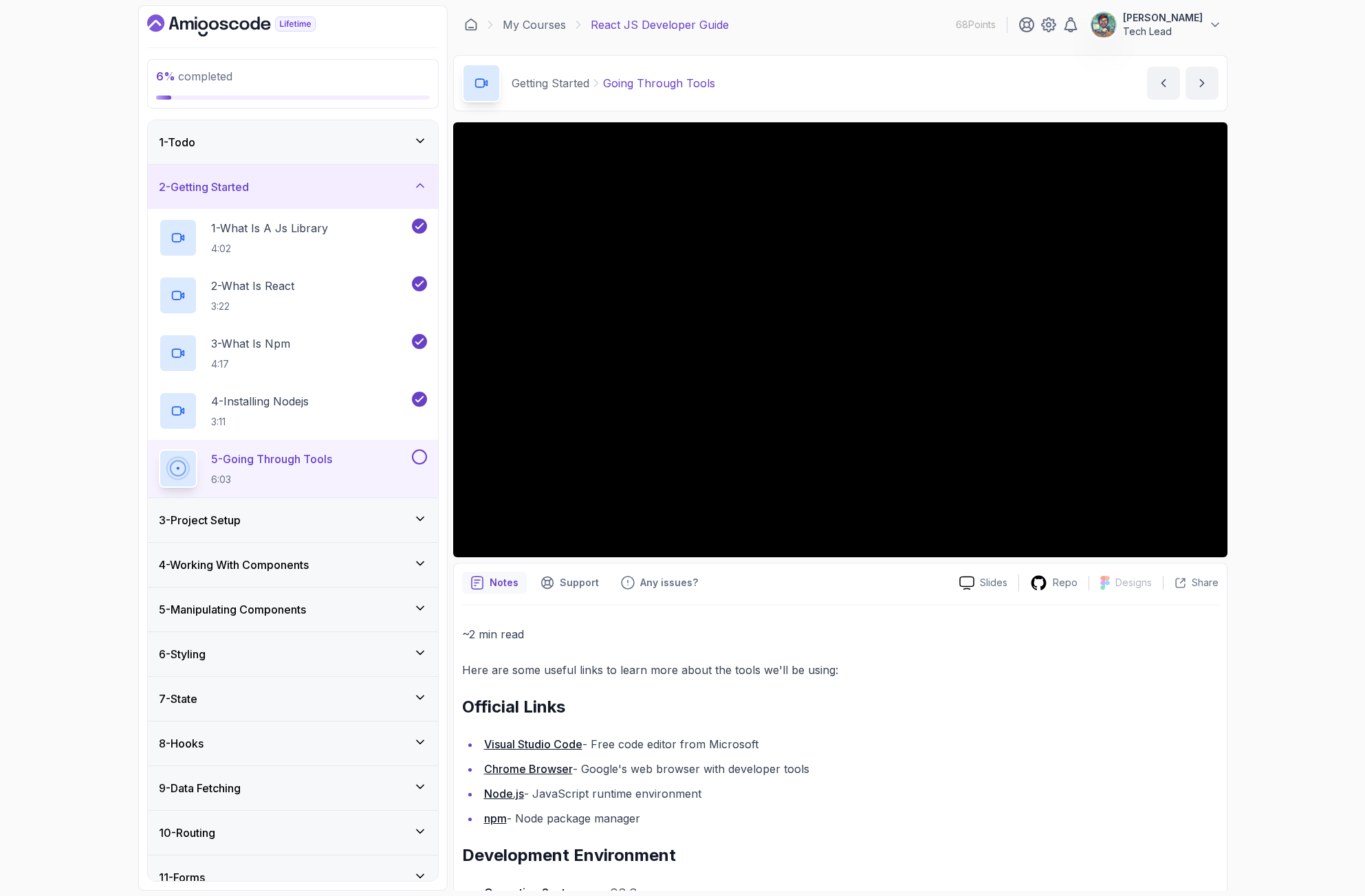
scroll to position [69, 0]
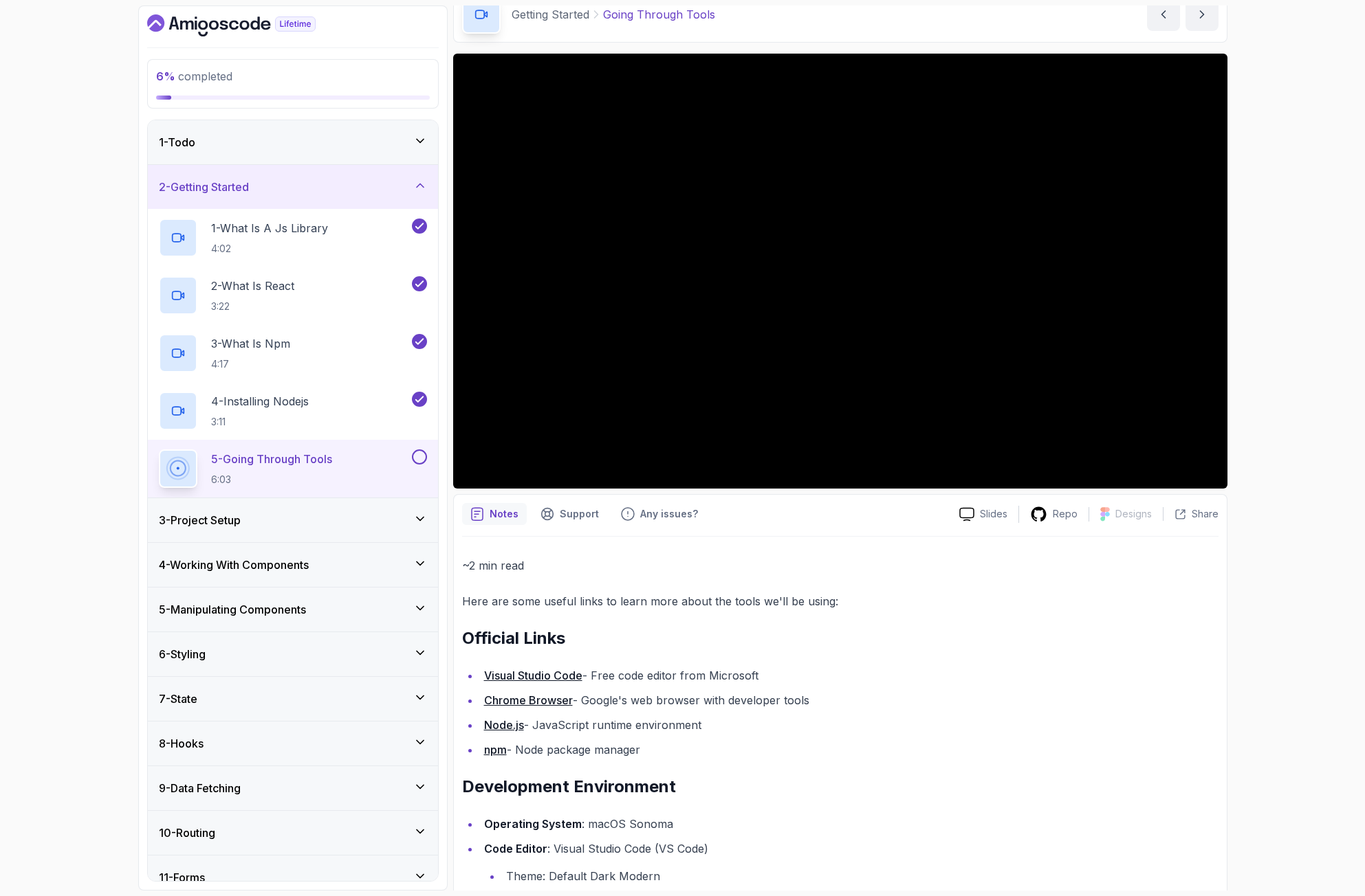
drag, startPoint x: 483, startPoint y: 488, endPoint x: 863, endPoint y: 613, distance: 400.0
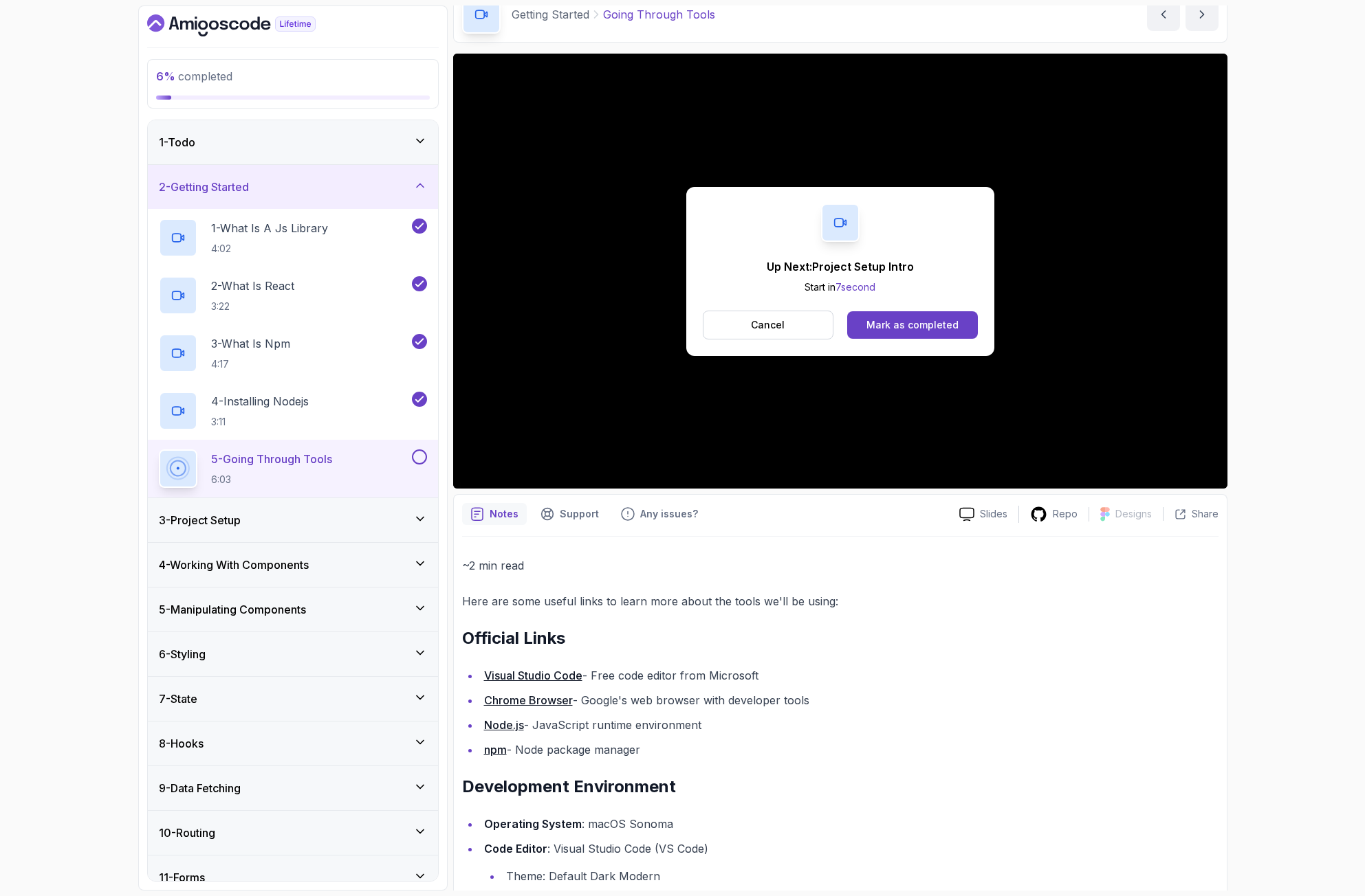
click at [314, 481] on p "6:03" at bounding box center [272, 480] width 121 height 14
click at [810, 320] on button "Cancel" at bounding box center [768, 325] width 131 height 29
click at [896, 325] on div "Mark as completed" at bounding box center [912, 324] width 92 height 14
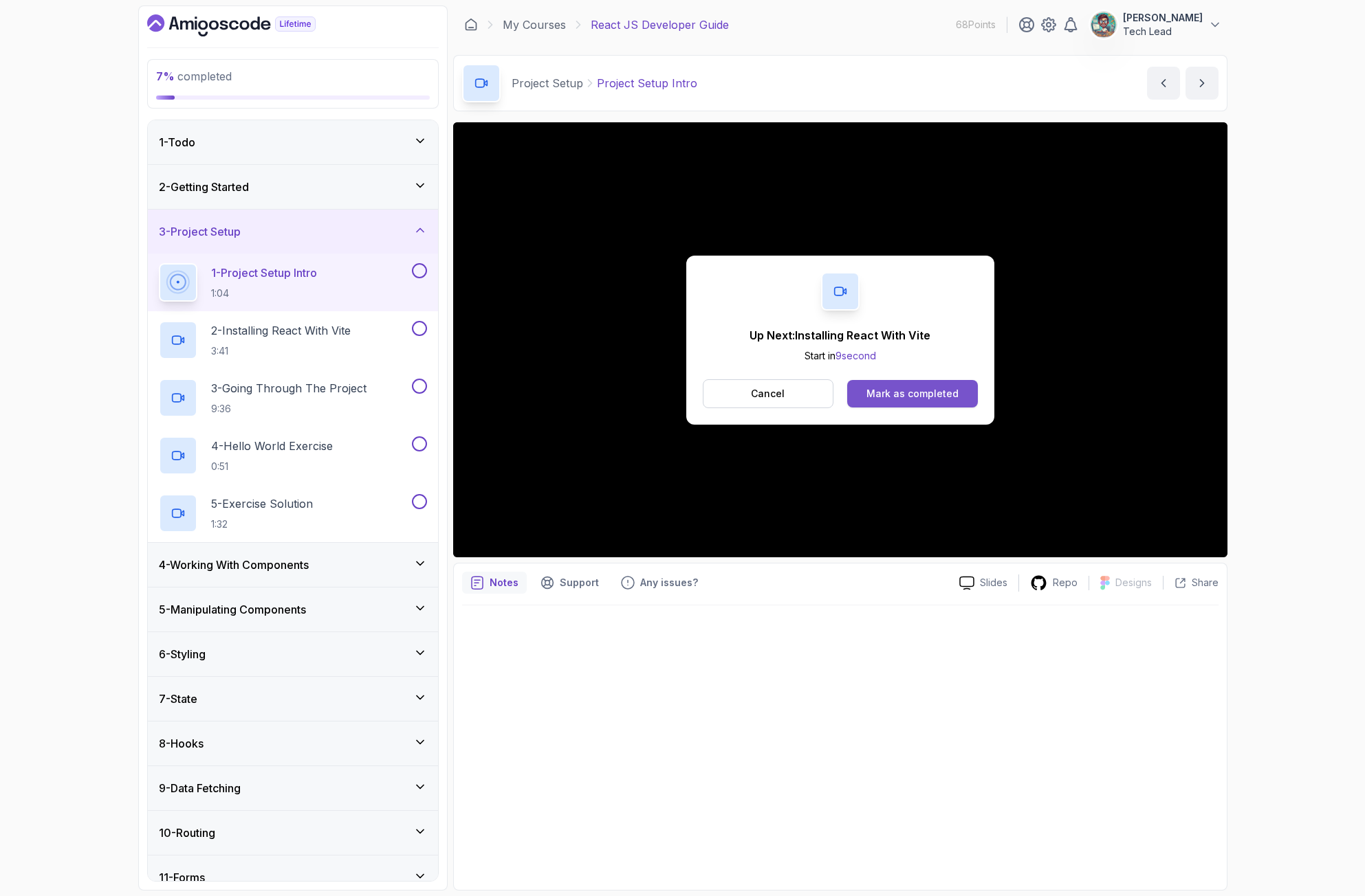
click at [931, 390] on div "Mark as completed" at bounding box center [912, 393] width 92 height 14
